Goal: Book appointment/travel/reservation

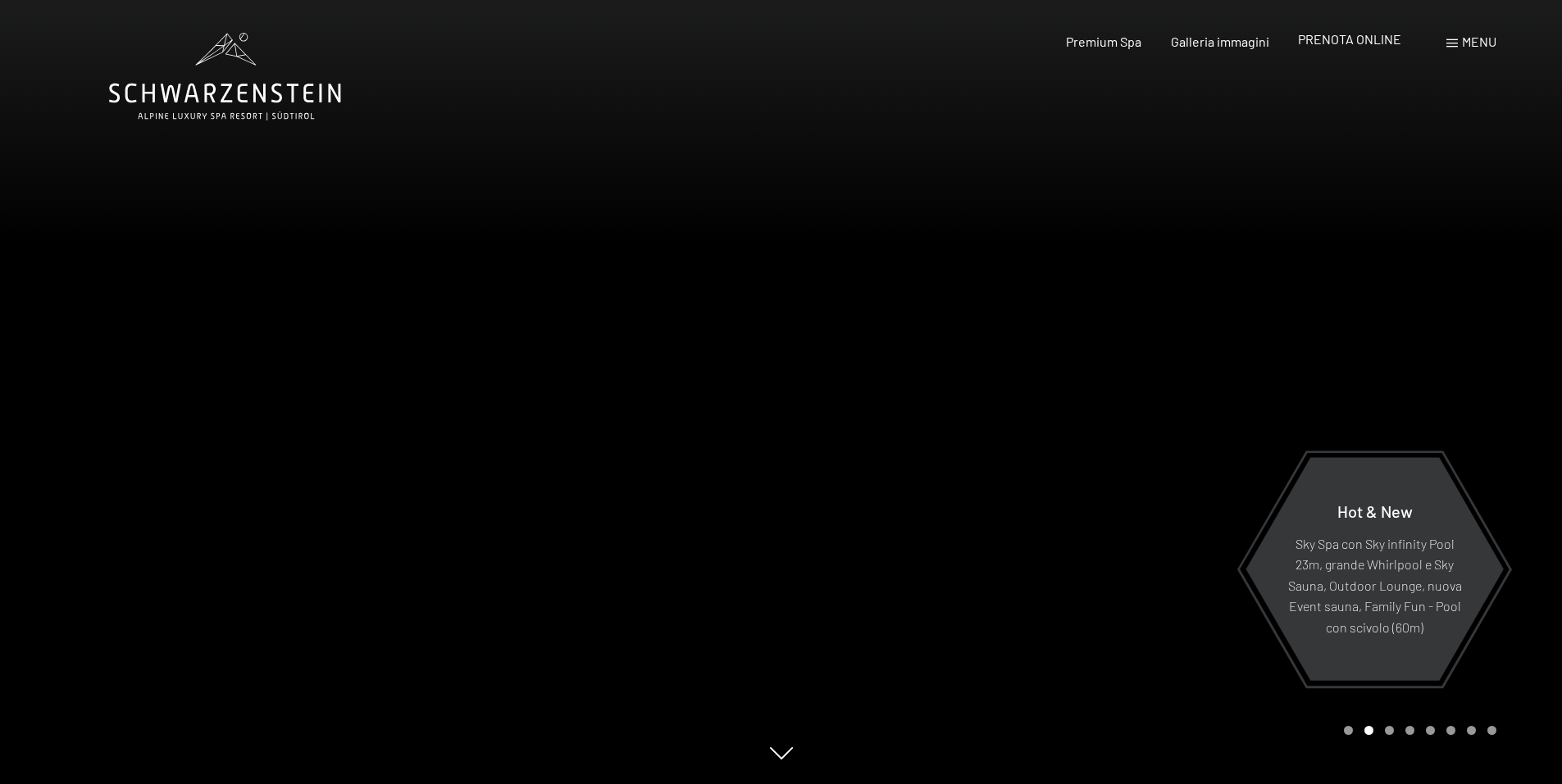
click at [1335, 36] on span "PRENOTA ONLINE" at bounding box center [1350, 39] width 104 height 15
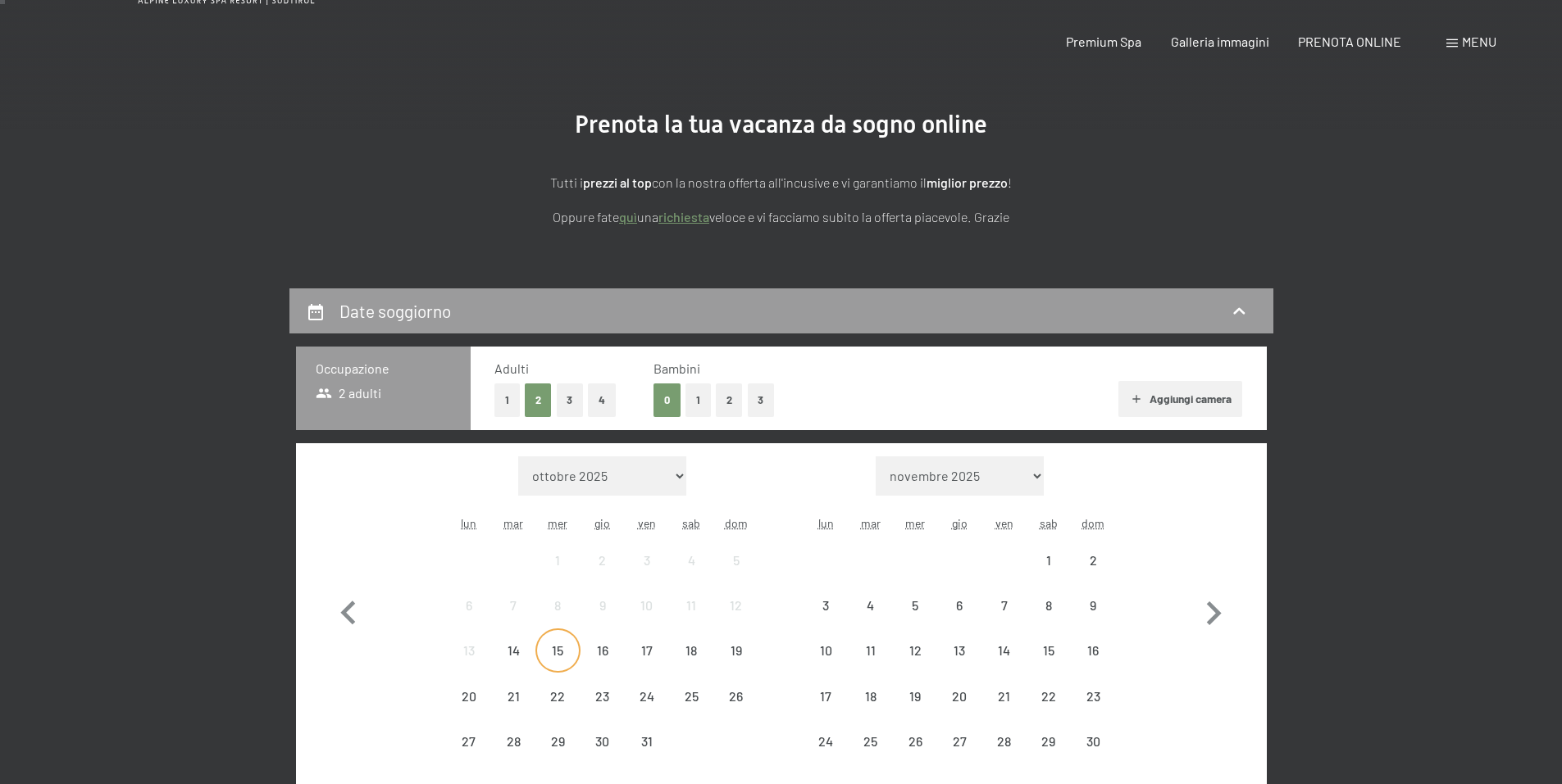
scroll to position [245, 0]
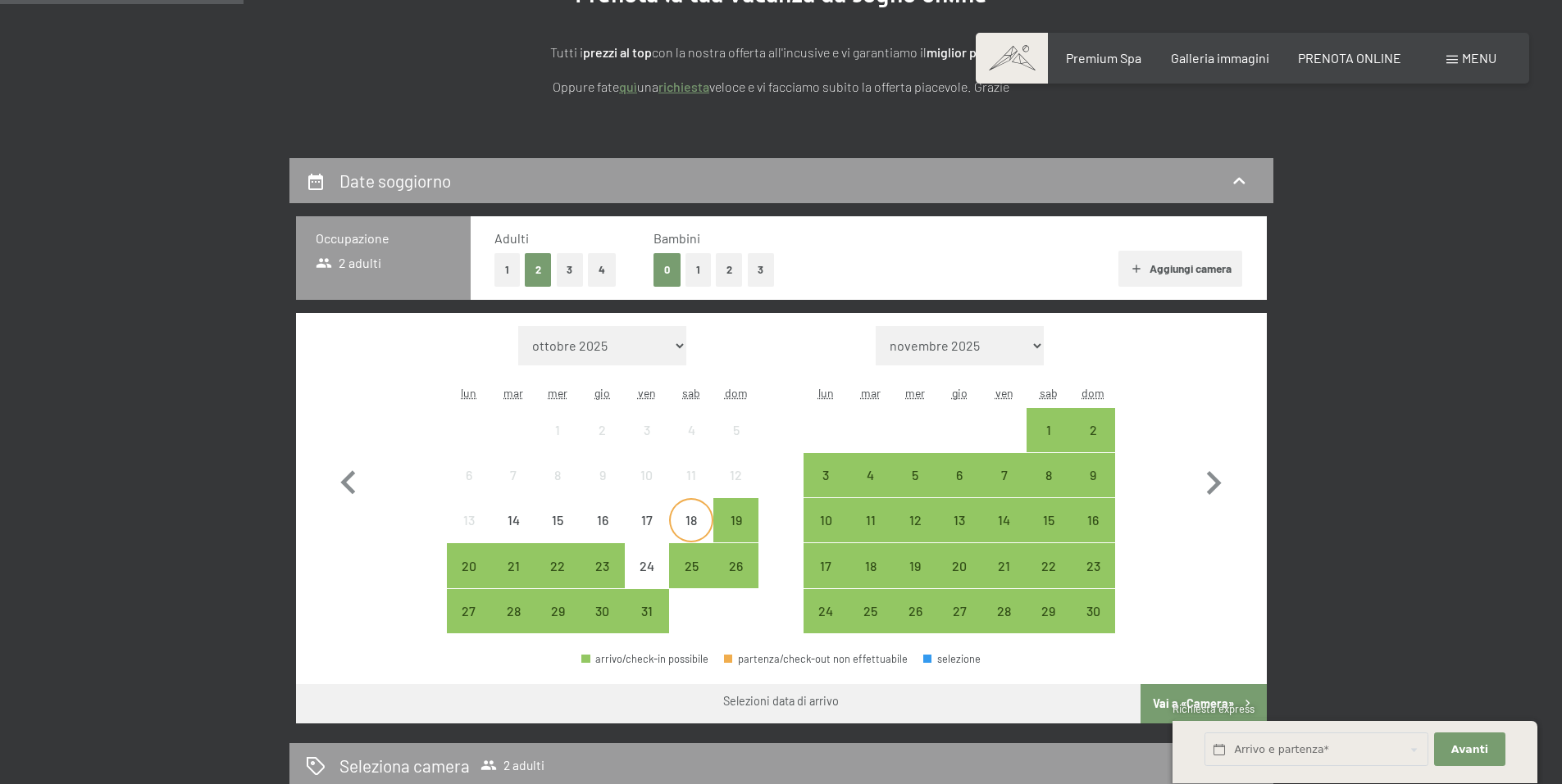
click at [700, 516] on div "18" at bounding box center [691, 534] width 41 height 41
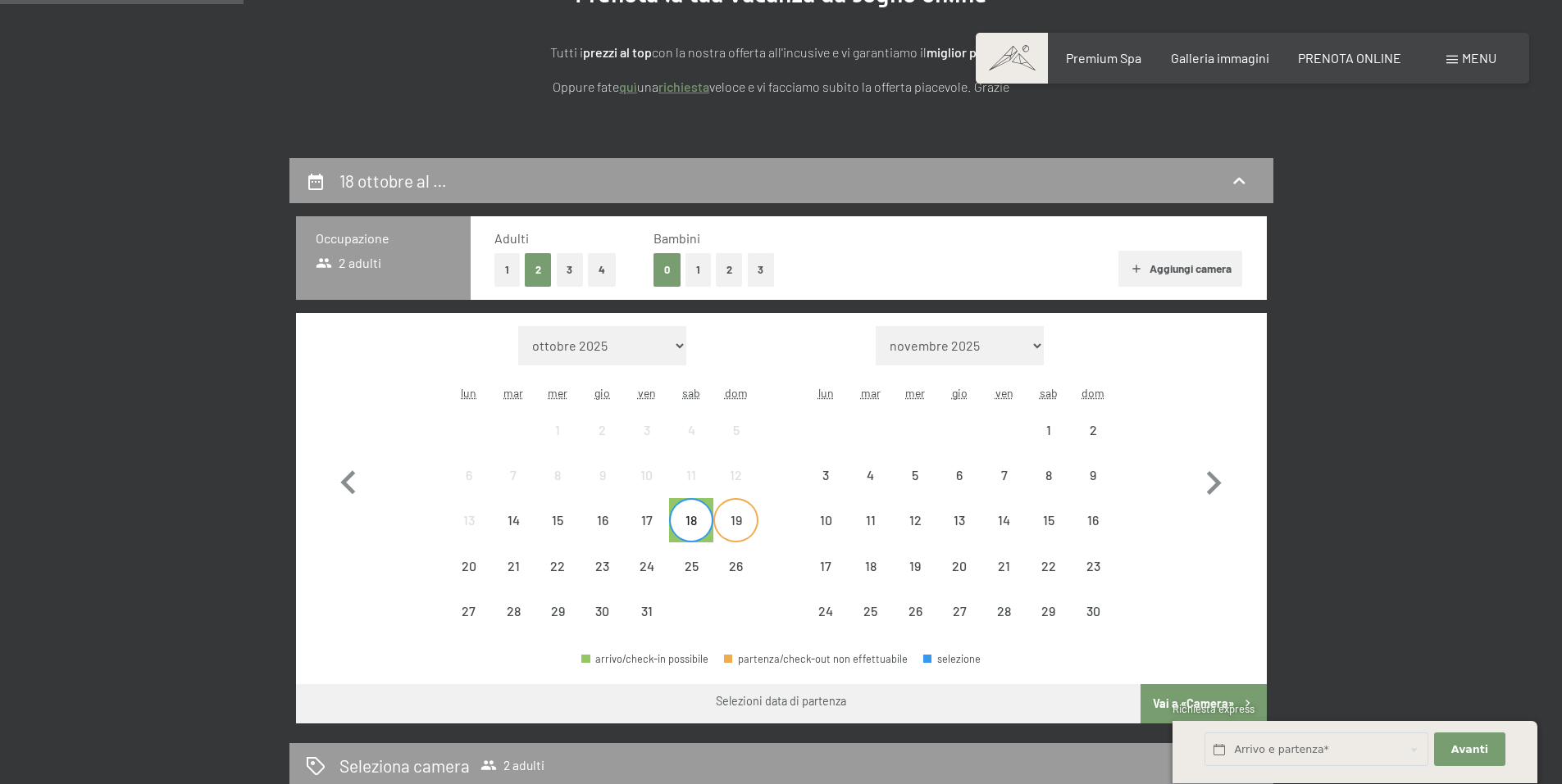
click at [739, 520] on div "19" at bounding box center [735, 534] width 41 height 41
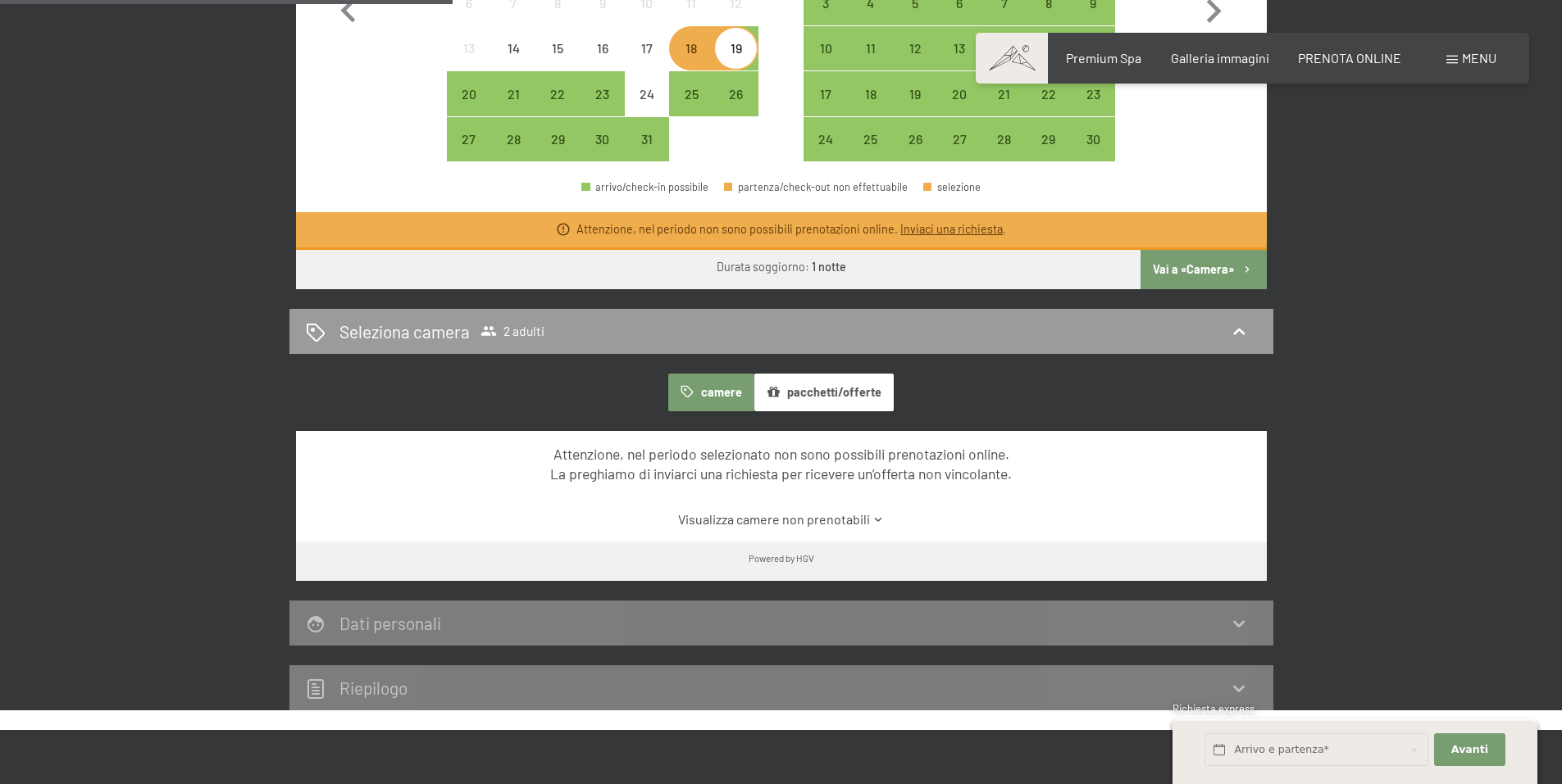
scroll to position [492, 0]
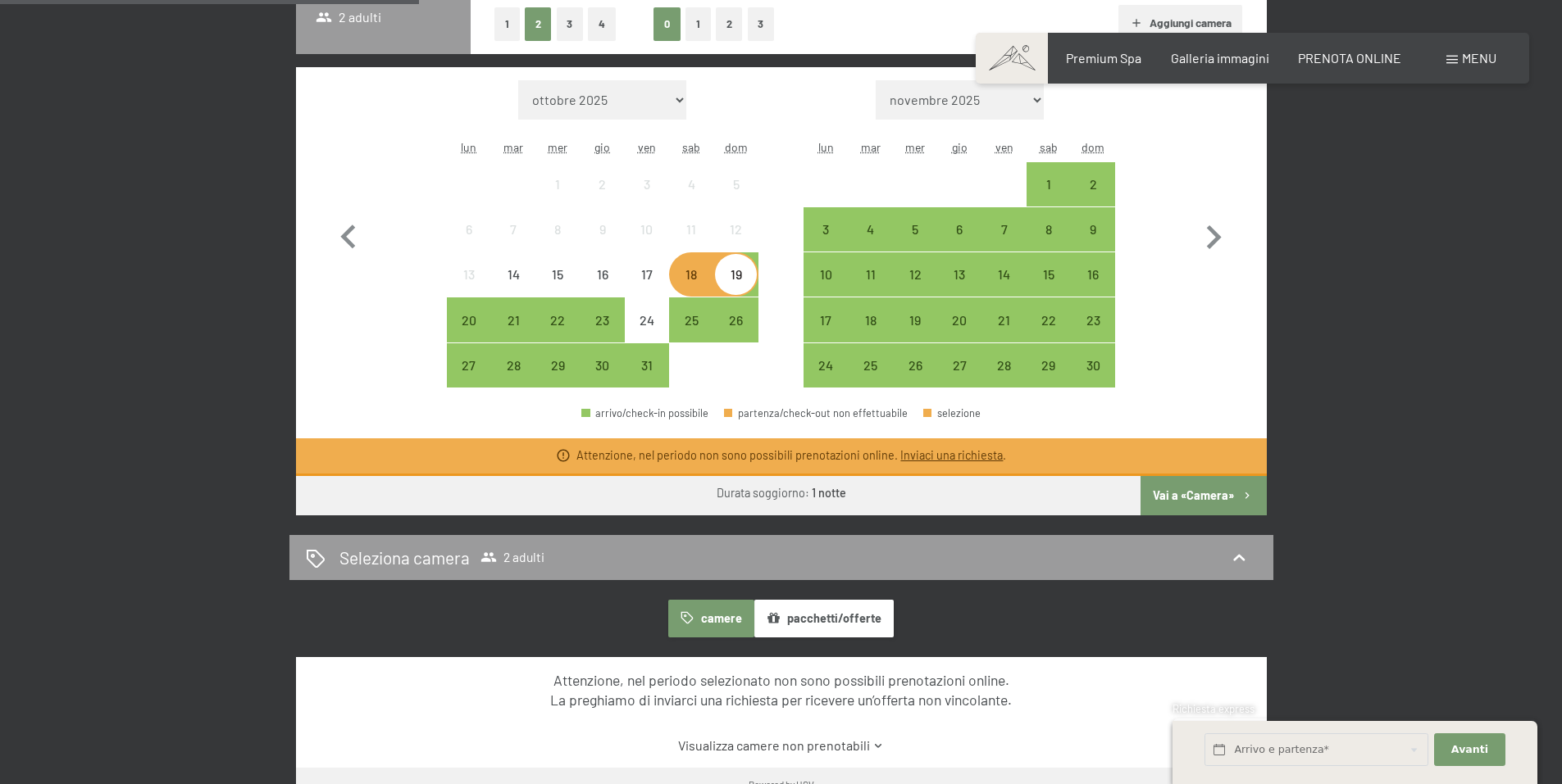
click at [1184, 495] on button "Vai a «Camera»" at bounding box center [1203, 496] width 126 height 39
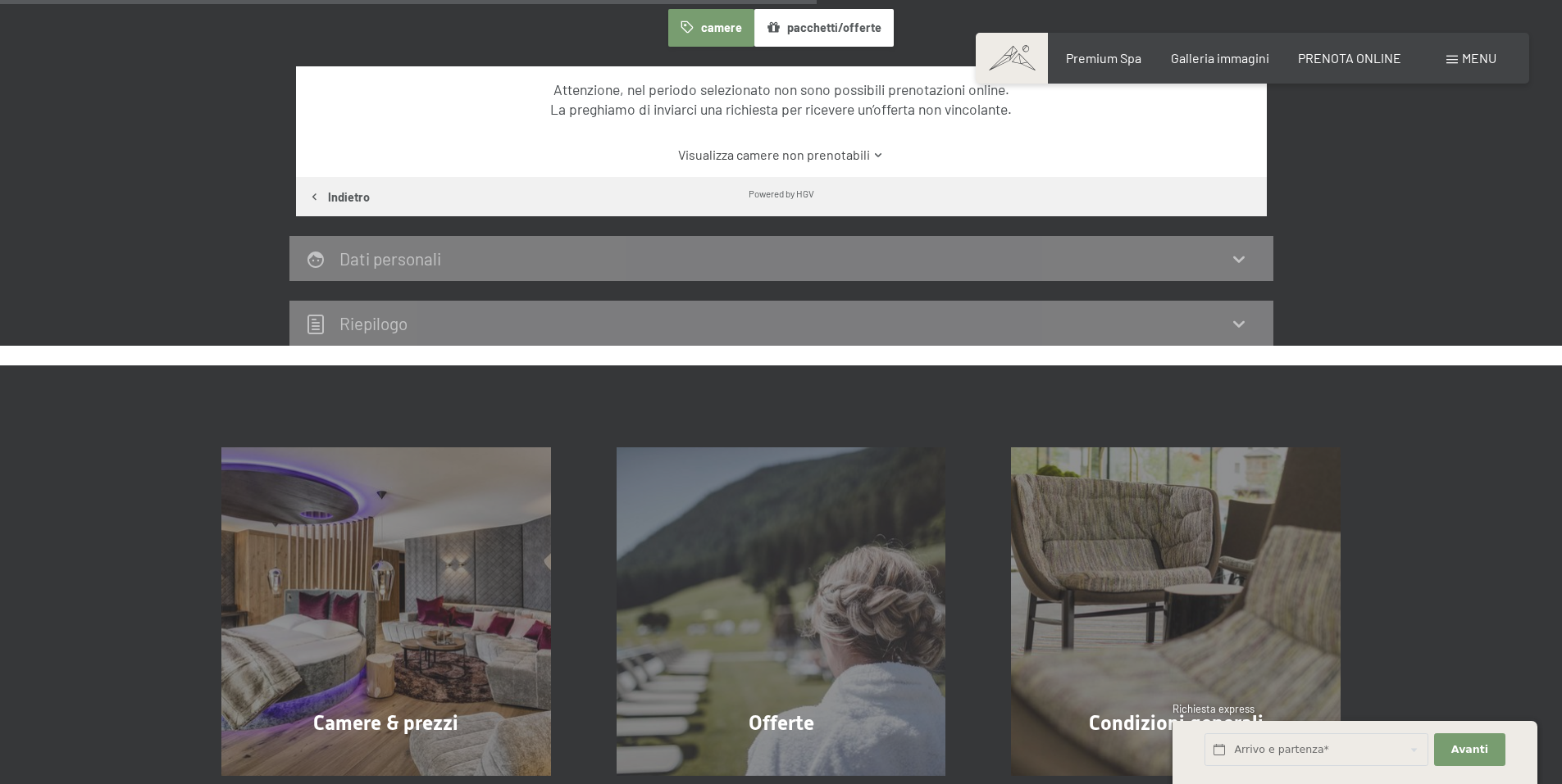
scroll to position [814, 0]
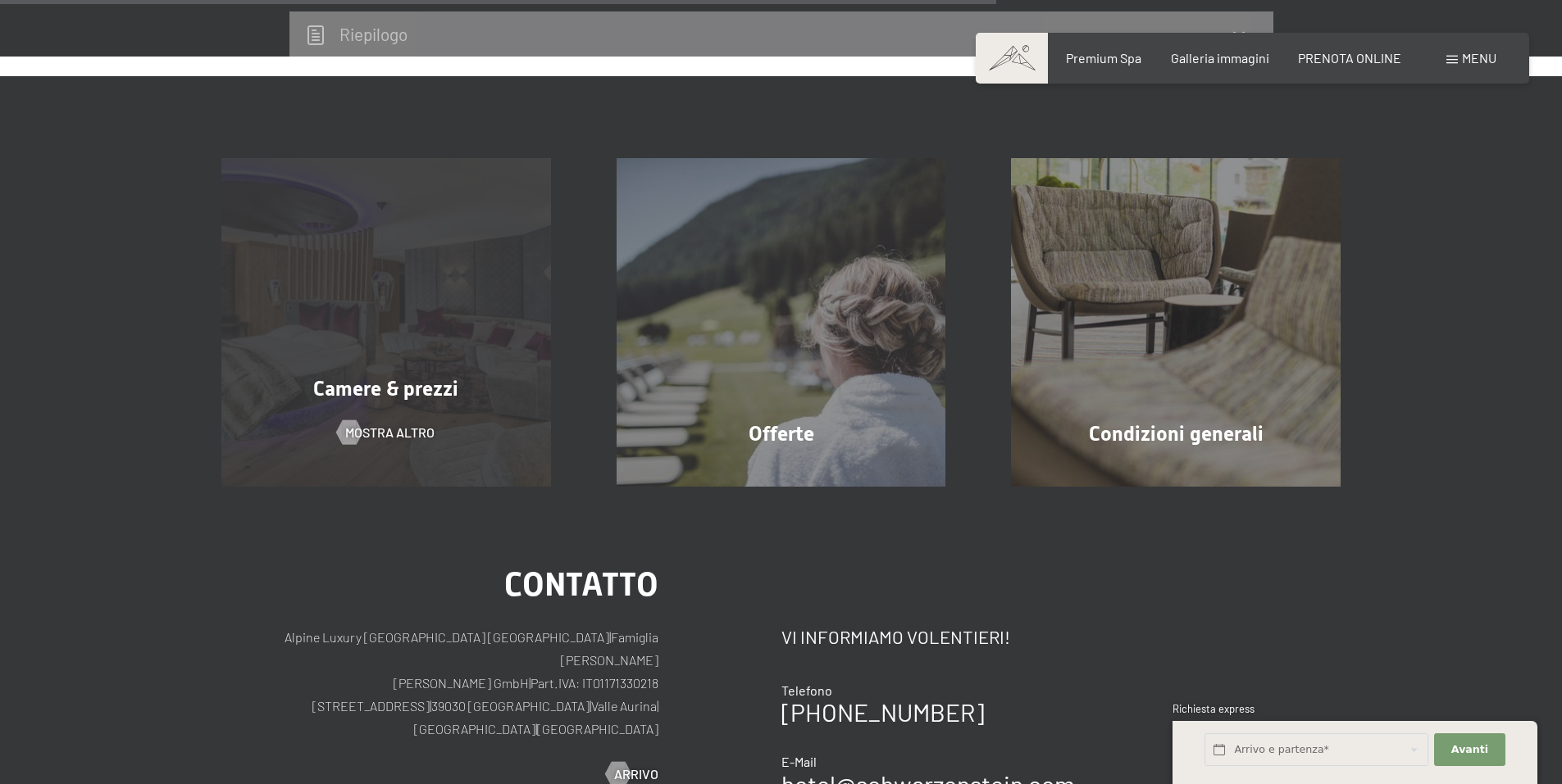
click at [507, 300] on div "Camere & prezzi mostra altro" at bounding box center [386, 323] width 395 height 329
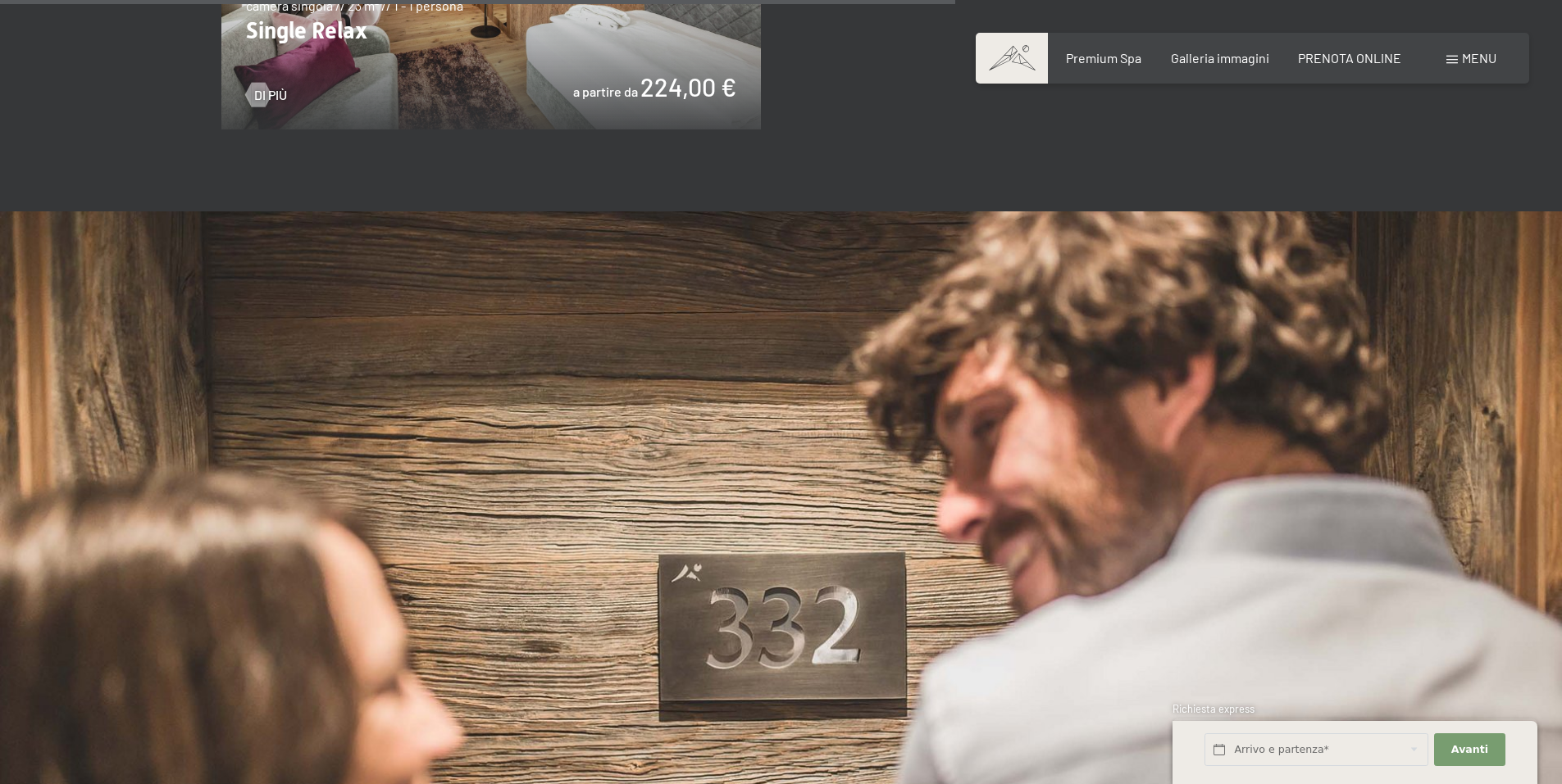
scroll to position [3197, 0]
